Goal: Task Accomplishment & Management: Complete application form

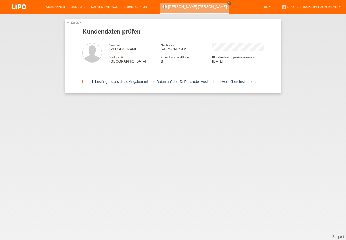
click at [117, 81] on label "Ich bestätige, dass diese Angaben mit den Daten auf der ID, Pass oder Ausländer…" at bounding box center [169, 81] width 174 height 4
click at [86, 81] on input "Ich bestätige, dass diese Angaben mit den Daten auf der ID, Pass oder Ausländer…" at bounding box center [84, 81] width 4 height 4
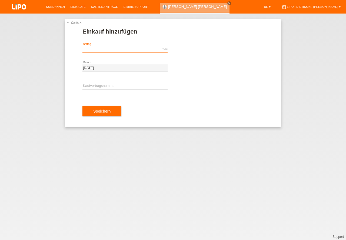
click at [110, 47] on input "text" at bounding box center [124, 49] width 85 height 7
type input "4555.55"
click at [105, 83] on input "text" at bounding box center [124, 86] width 85 height 7
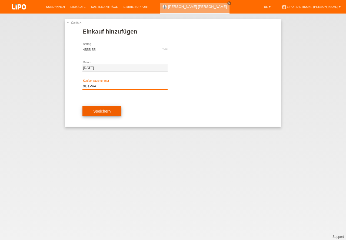
type input "XB1PVA"
click at [110, 111] on button "Speichern" at bounding box center [101, 111] width 39 height 10
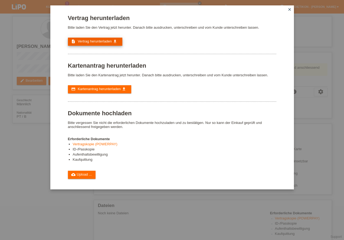
click at [105, 40] on span "Vertrag herunterladen" at bounding box center [95, 41] width 34 height 4
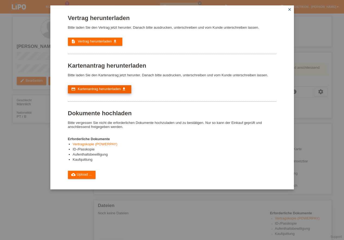
click at [99, 92] on link "credit_card Kartenantrag herunterladen get_app" at bounding box center [99, 89] width 63 height 8
click at [87, 177] on link "cloud_upload Upload ..." at bounding box center [82, 175] width 28 height 8
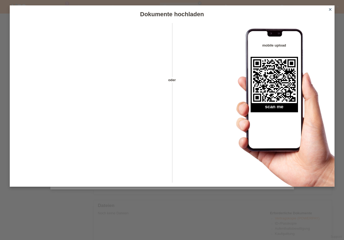
click at [330, 9] on icon "close" at bounding box center [330, 9] width 4 height 4
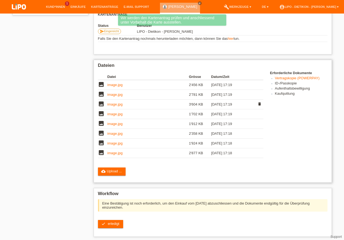
scroll to position [146, 0]
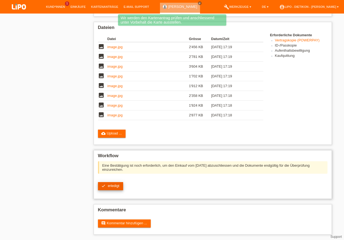
click at [113, 184] on span "erledigt" at bounding box center [114, 186] width 12 height 4
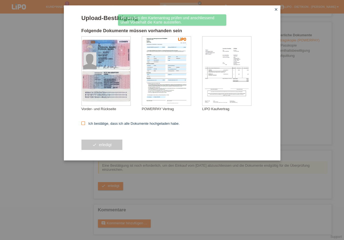
click at [112, 122] on label "Ich bestätige, dass ich alle Dokumente hochgeladen habe." at bounding box center [130, 123] width 98 height 4
click at [85, 122] on input "Ich bestätige, dass ich alle Dokumente hochgeladen habe." at bounding box center [83, 123] width 4 height 4
checkbox input "true"
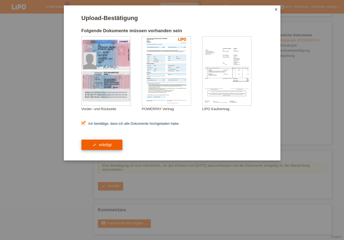
click at [107, 145] on button "check erledigt" at bounding box center [101, 145] width 41 height 10
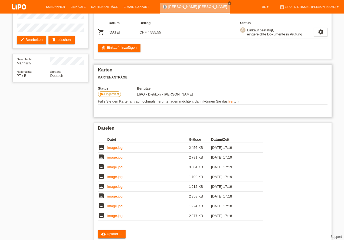
scroll to position [77, 0]
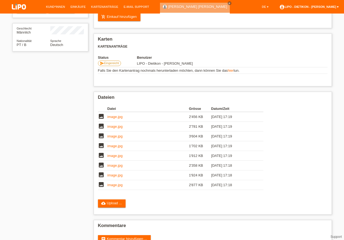
click at [332, 8] on link "account_circle LIPO - Dietikon - [PERSON_NAME] ▾" at bounding box center [308, 6] width 65 height 3
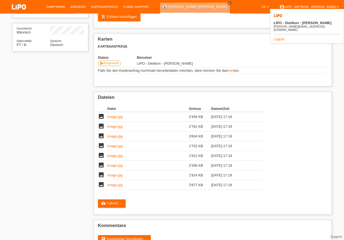
click at [280, 37] on link "Logout" at bounding box center [278, 39] width 11 height 4
